Goal: Complete application form: Complete application form

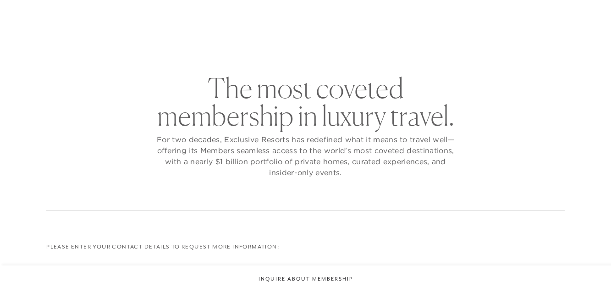
scroll to position [92, 0]
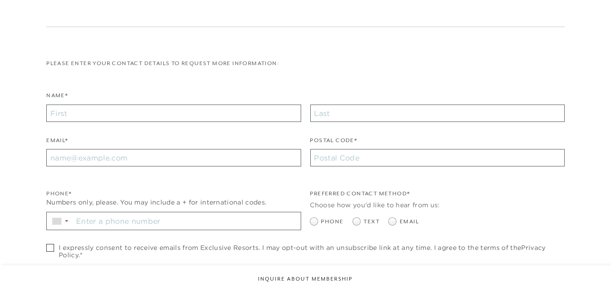
checkbox input "false"
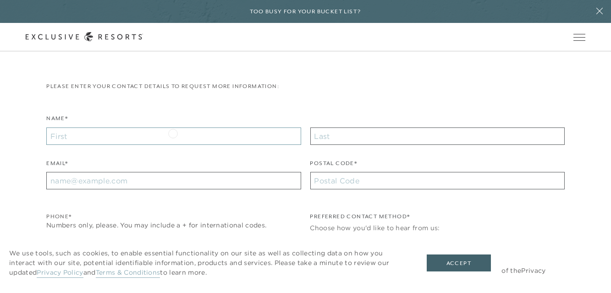
click at [173, 132] on input "Name*" at bounding box center [173, 135] width 254 height 17
type input "[PERSON_NAME]"
type input "[EMAIL_ADDRESS][DOMAIN_NAME]"
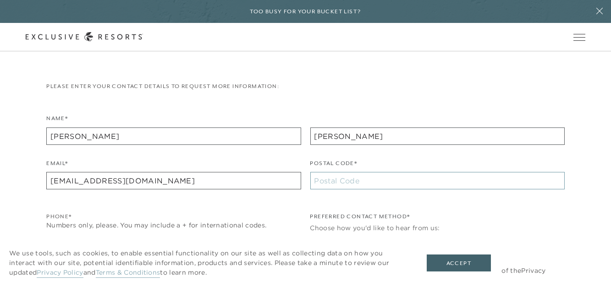
type input "62009"
type input "[PHONE_NUMBER]"
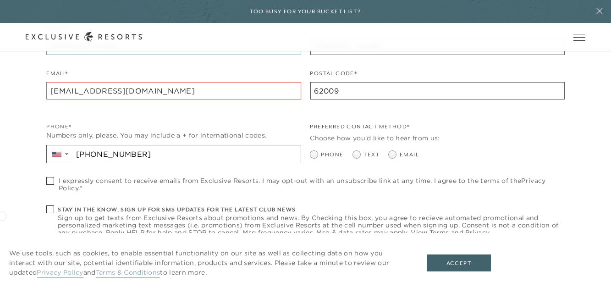
scroll to position [275, 0]
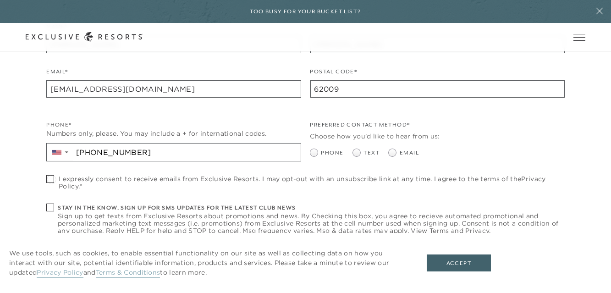
click at [52, 178] on span at bounding box center [50, 179] width 8 height 8
checkbox input "true"
click at [50, 209] on span at bounding box center [50, 208] width 8 height 8
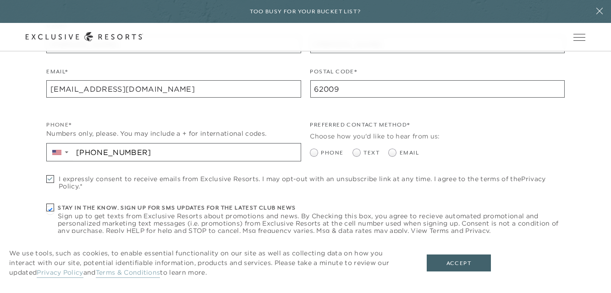
checkbox input "true"
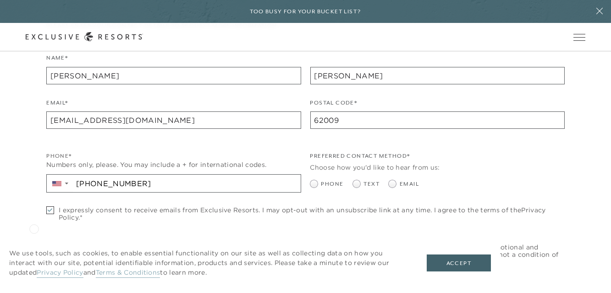
scroll to position [229, 0]
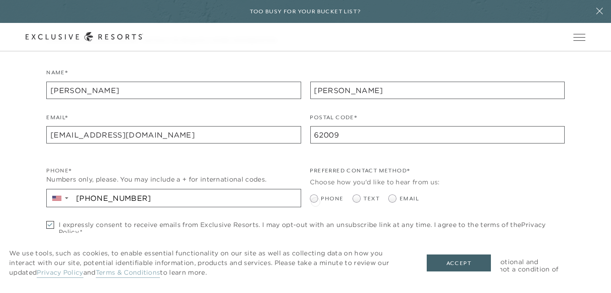
click at [315, 201] on span at bounding box center [313, 198] width 7 height 7
radio input "true"
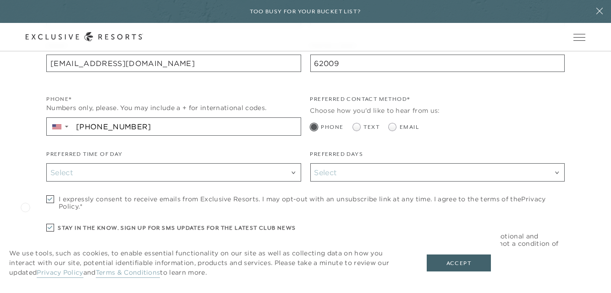
scroll to position [321, 0]
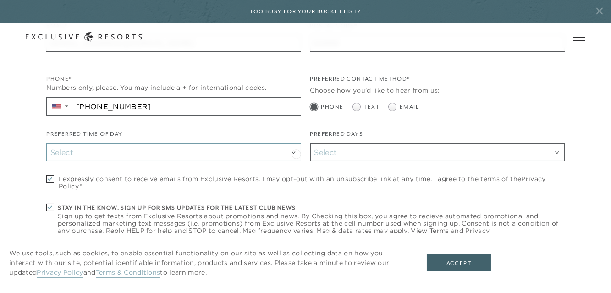
click at [296, 153] on div "Select" at bounding box center [173, 152] width 246 height 12
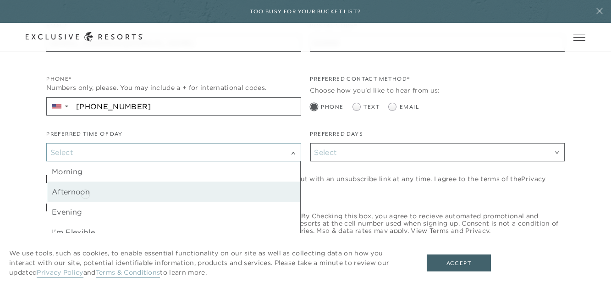
click at [85, 193] on div "Afternoon" at bounding box center [173, 192] width 253 height 20
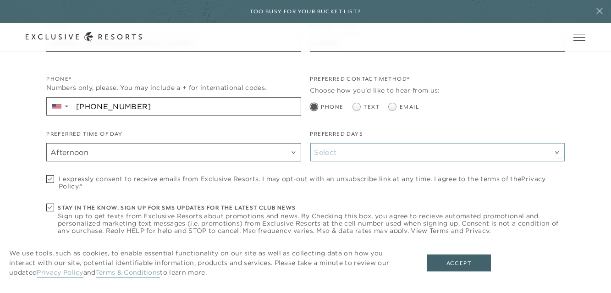
click at [560, 153] on div "Select" at bounding box center [437, 152] width 246 height 12
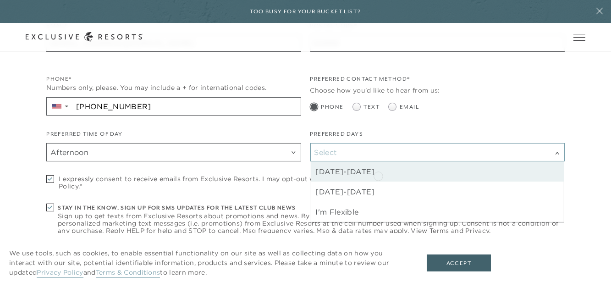
click at [378, 175] on div "[DATE]-[DATE]" at bounding box center [437, 171] width 253 height 20
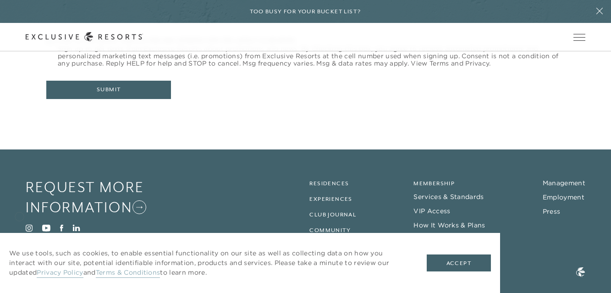
scroll to position [501, 0]
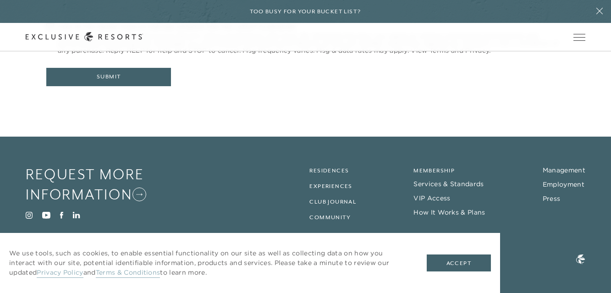
click at [106, 51] on header "Skip to main content Too busy for your bucket list? Not a bucket list. A bluepr…" at bounding box center [305, 25] width 611 height 51
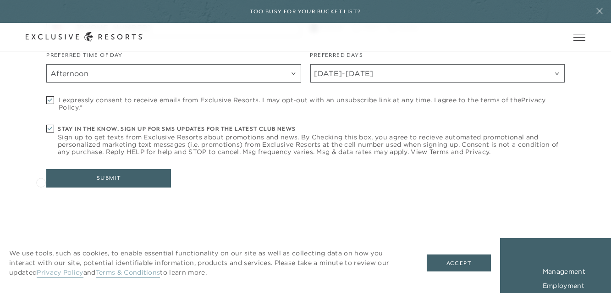
scroll to position [413, 0]
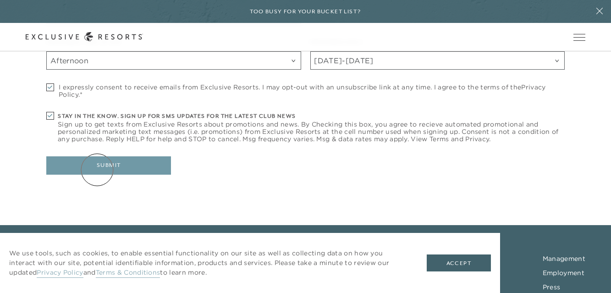
click at [97, 170] on button "Submit" at bounding box center [108, 165] width 125 height 18
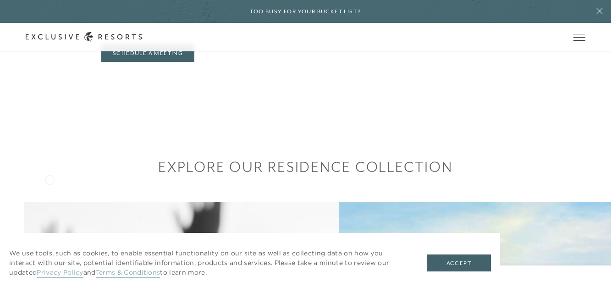
scroll to position [550, 0]
